Goal: Find specific page/section: Find specific page/section

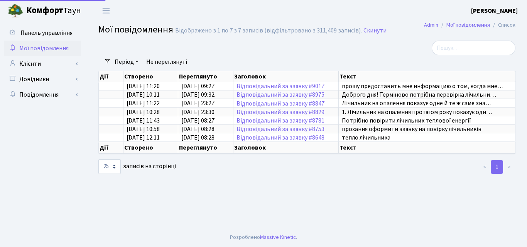
select select "25"
click at [43, 33] on span "Панель управління" at bounding box center [46, 33] width 52 height 8
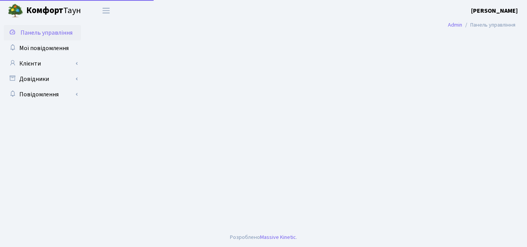
click at [41, 54] on link "Мої повідомлення" at bounding box center [42, 48] width 77 height 15
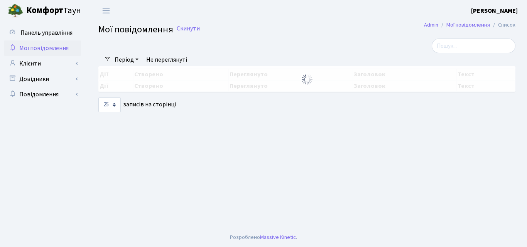
select select "25"
